Goal: Find specific page/section: Find specific page/section

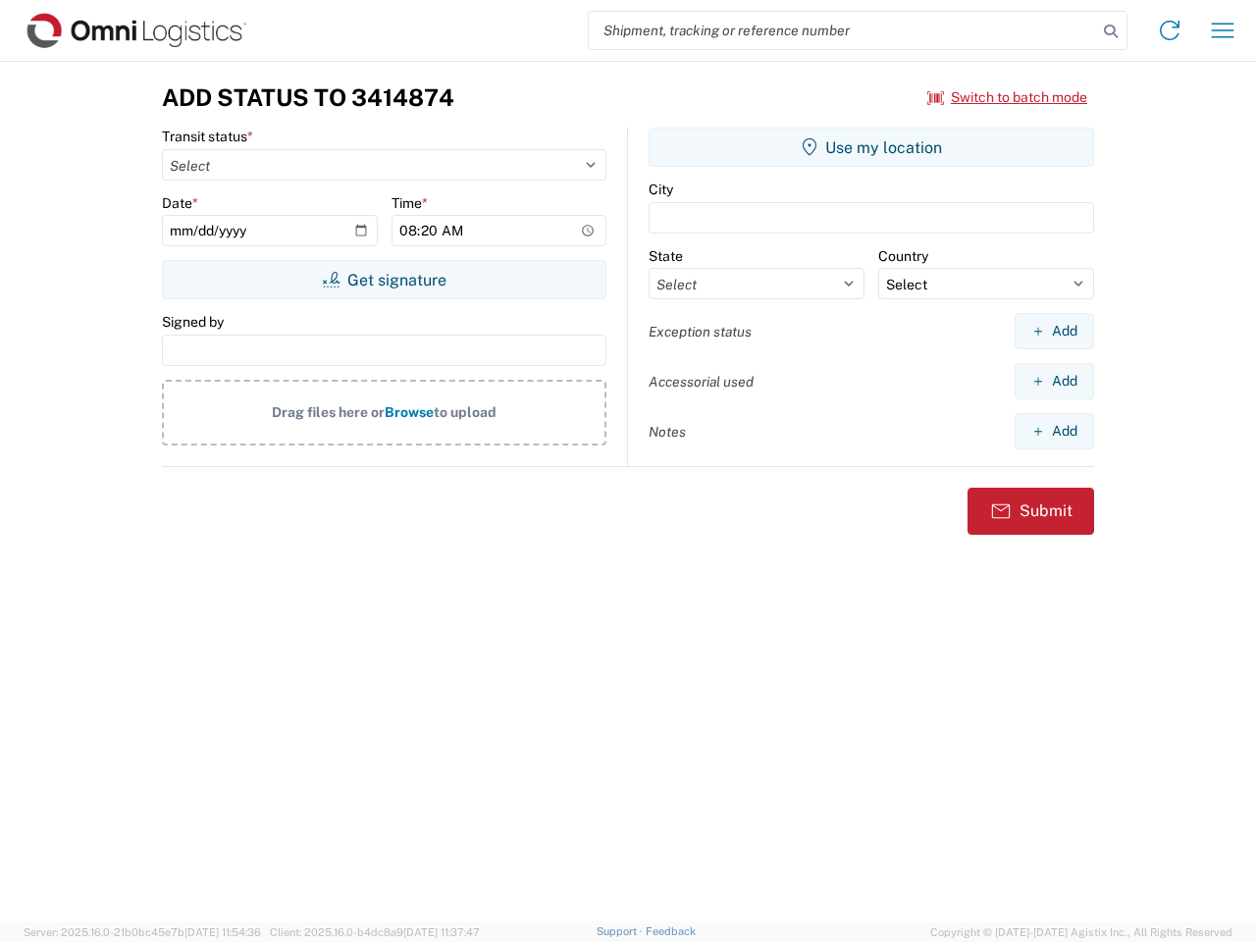
click at [843, 30] on input "search" at bounding box center [843, 30] width 508 height 37
click at [1111, 31] on icon at bounding box center [1110, 31] width 27 height 27
click at [1170, 30] on icon at bounding box center [1169, 30] width 31 height 31
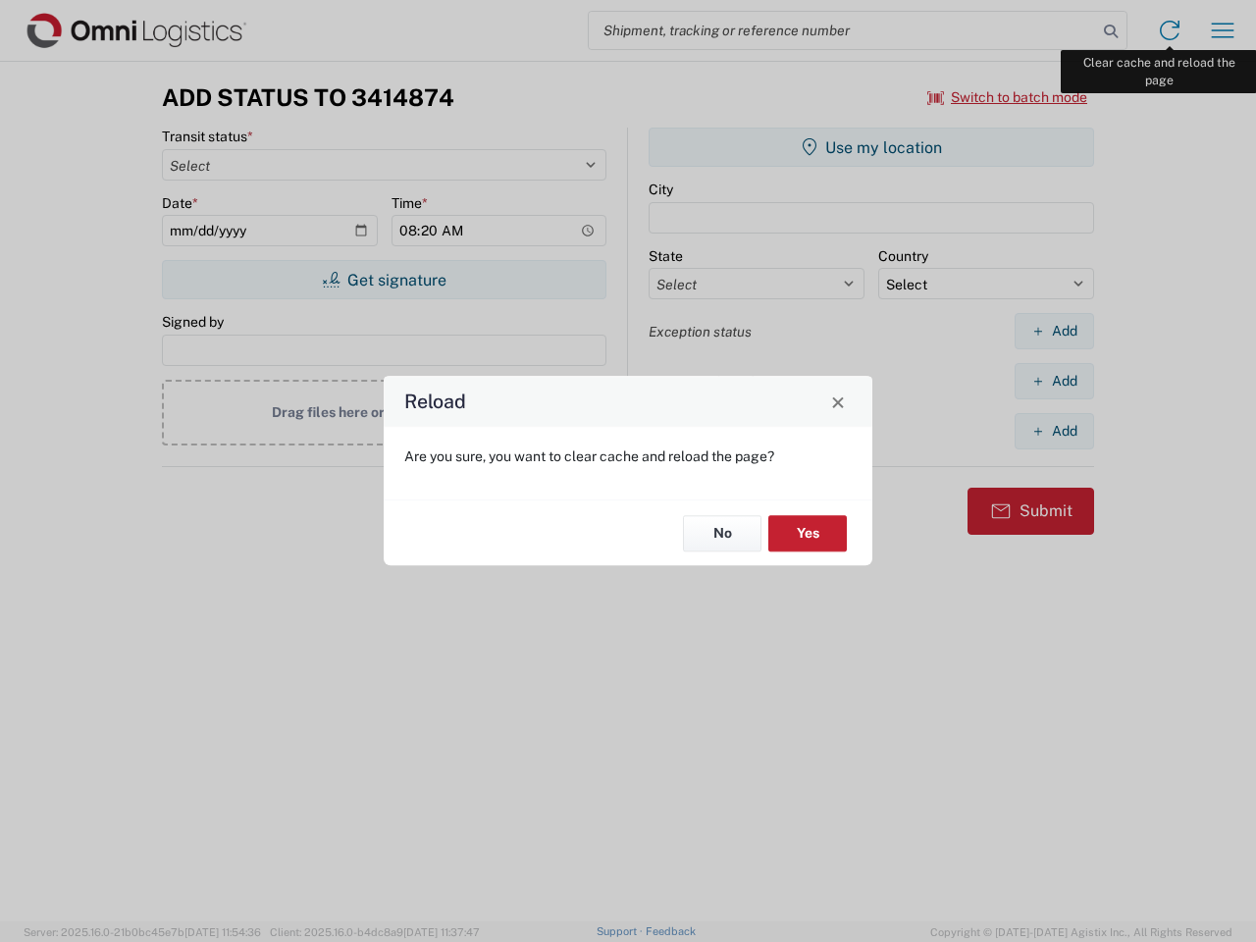
click at [1223, 30] on div "Reload Are you sure, you want to clear cache and reload the page? No Yes" at bounding box center [628, 471] width 1256 height 942
click at [1008, 97] on div "Reload Are you sure, you want to clear cache and reload the page? No Yes" at bounding box center [628, 471] width 1256 height 942
click at [384, 280] on div "Reload Are you sure, you want to clear cache and reload the page? No Yes" at bounding box center [628, 471] width 1256 height 942
click at [872, 147] on div "Reload Are you sure, you want to clear cache and reload the page? No Yes" at bounding box center [628, 471] width 1256 height 942
click at [1054, 331] on div "Reload Are you sure, you want to clear cache and reload the page? No Yes" at bounding box center [628, 471] width 1256 height 942
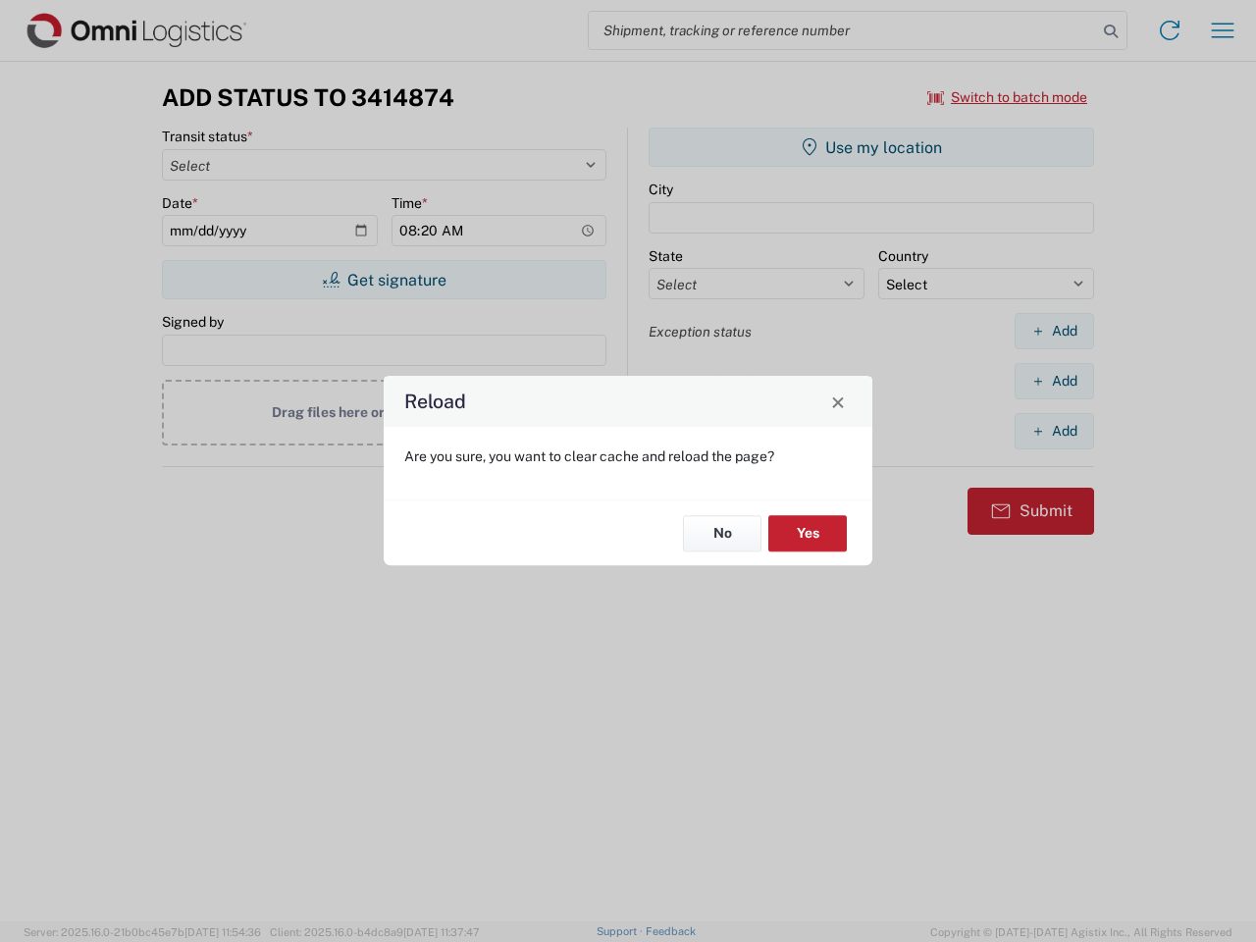
click at [1054, 381] on div "Reload Are you sure, you want to clear cache and reload the page? No Yes" at bounding box center [628, 471] width 1256 height 942
click at [1054, 431] on div "Reload Are you sure, you want to clear cache and reload the page? No Yes" at bounding box center [628, 471] width 1256 height 942
